Goal: Information Seeking & Learning: Check status

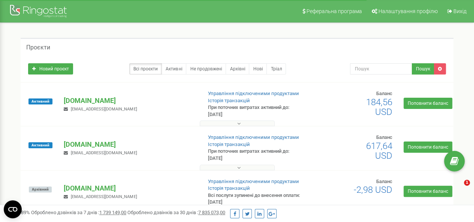
click at [107, 97] on p "[DOMAIN_NAME]" at bounding box center [130, 101] width 132 height 10
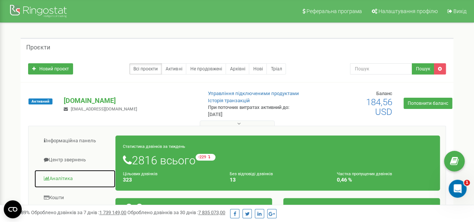
click at [59, 179] on link "Аналiтика" at bounding box center [75, 179] width 82 height 18
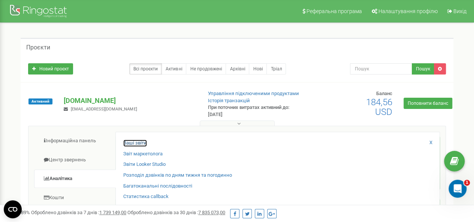
click at [141, 140] on link "Ваші звіти" at bounding box center [135, 143] width 24 height 7
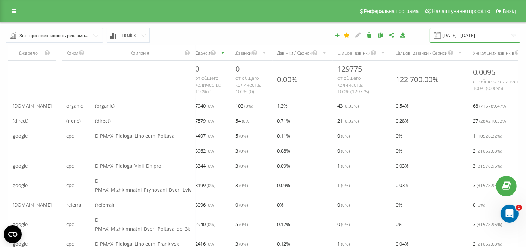
click at [484, 33] on input "19.08.2025 - 19.09.2025" at bounding box center [475, 35] width 91 height 15
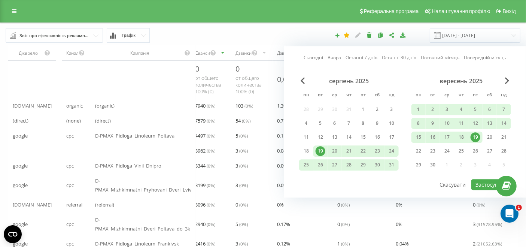
click at [313, 58] on link "Сьогодні" at bounding box center [313, 57] width 19 height 7
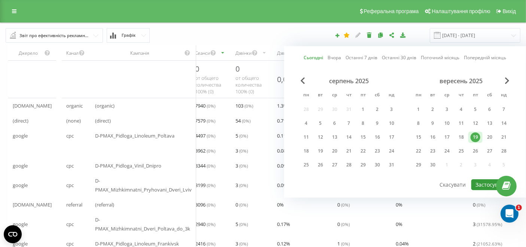
click at [482, 180] on button "Застосувати" at bounding box center [491, 184] width 40 height 11
type input "[DATE] - [DATE]"
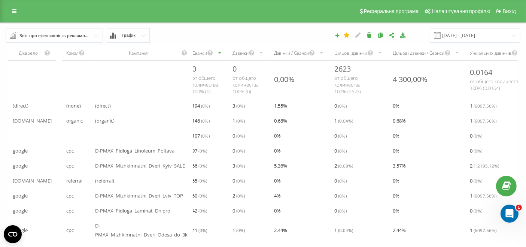
click at [249, 50] on div "Дзвінки" at bounding box center [241, 53] width 16 height 6
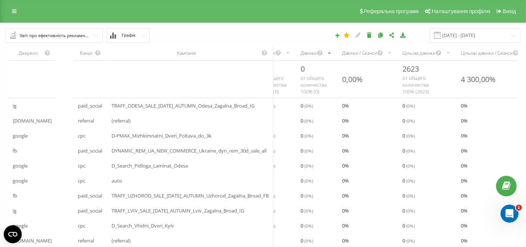
click at [331, 57] on div "Дзвінки" at bounding box center [317, 52] width 42 height 15
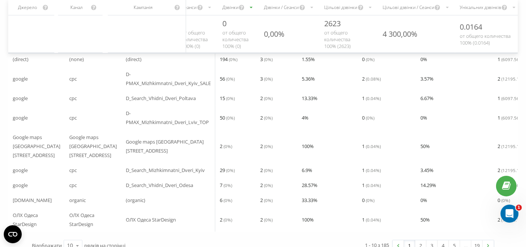
scroll to position [100, 0]
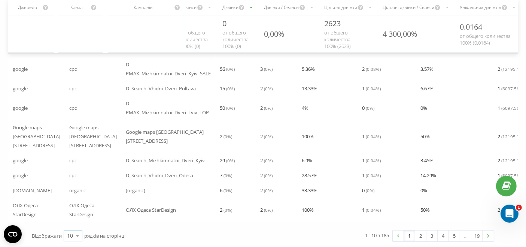
click at [75, 241] on icon at bounding box center [77, 235] width 11 height 15
click at [78, 223] on div "100" at bounding box center [73, 224] width 18 height 11
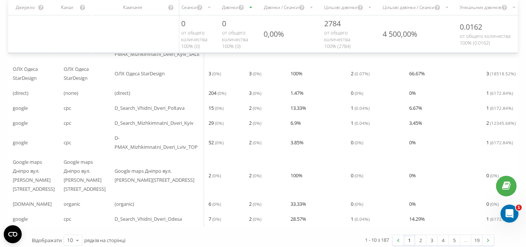
scroll to position [103, 0]
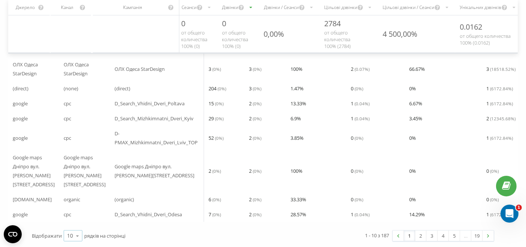
click at [78, 236] on icon at bounding box center [77, 235] width 11 height 15
click at [77, 222] on div "100" at bounding box center [73, 224] width 18 height 11
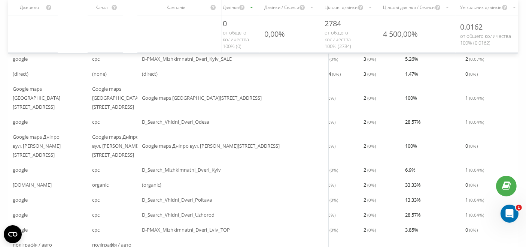
scroll to position [76, 0]
